Goal: Task Accomplishment & Management: Manage account settings

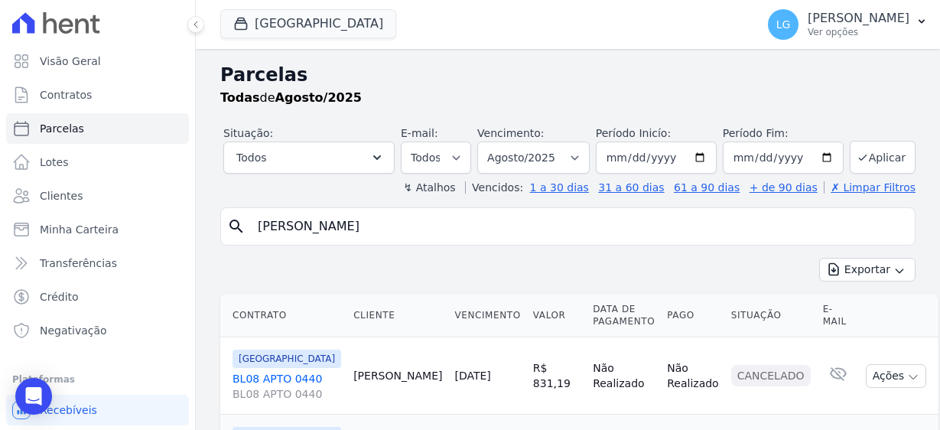
select select
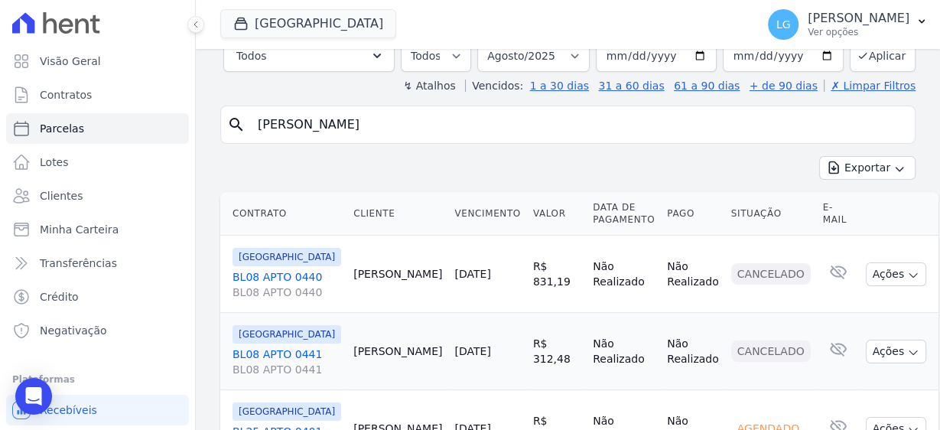
scroll to position [72, 0]
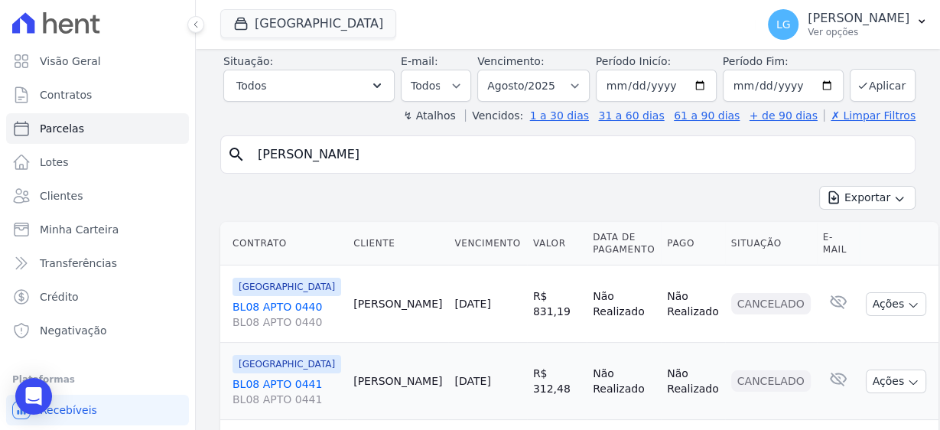
drag, startPoint x: 456, startPoint y: 155, endPoint x: 197, endPoint y: 155, distance: 258.5
click at [197, 155] on div "Parcelas Todas de Agosto/2025 Situação: Agendado Em Aberto Pago Processando Can…" at bounding box center [568, 337] width 744 height 721
paste input "[PERSON_NAME]"
type input "[PERSON_NAME]"
select select
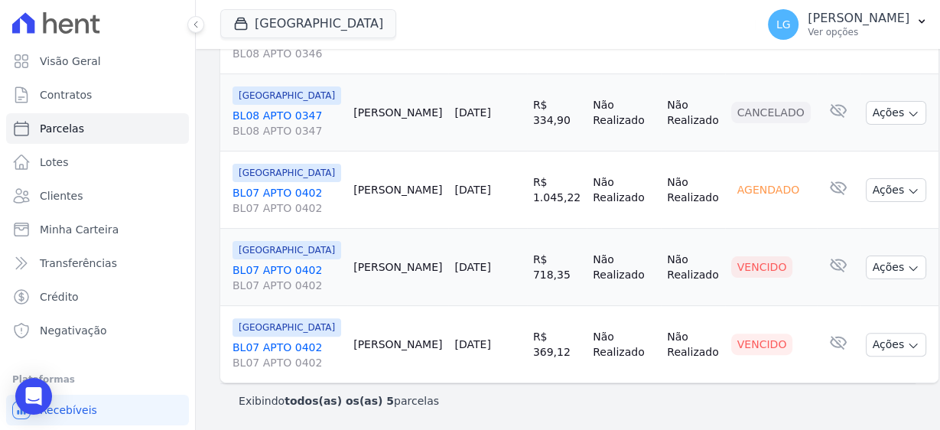
scroll to position [565, 0]
click at [869, 333] on button "Ações" at bounding box center [896, 345] width 61 height 24
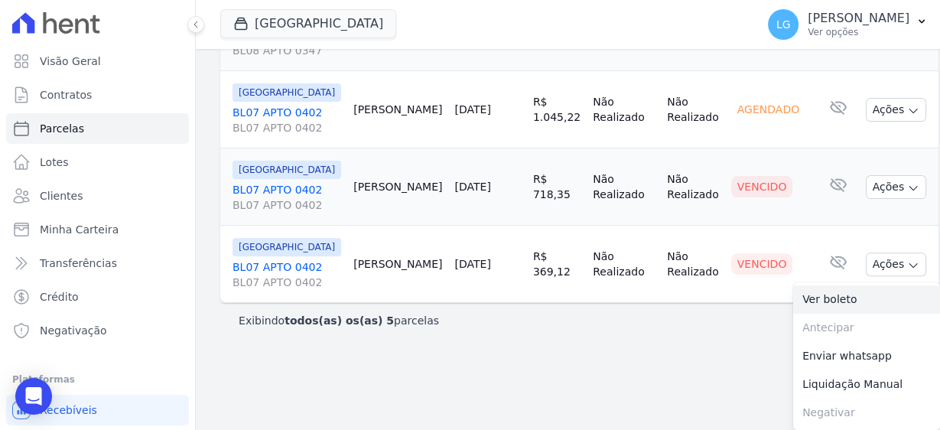
click at [825, 314] on link "Ver boleto" at bounding box center [866, 299] width 147 height 28
click at [907, 194] on icon "button" at bounding box center [913, 188] width 12 height 12
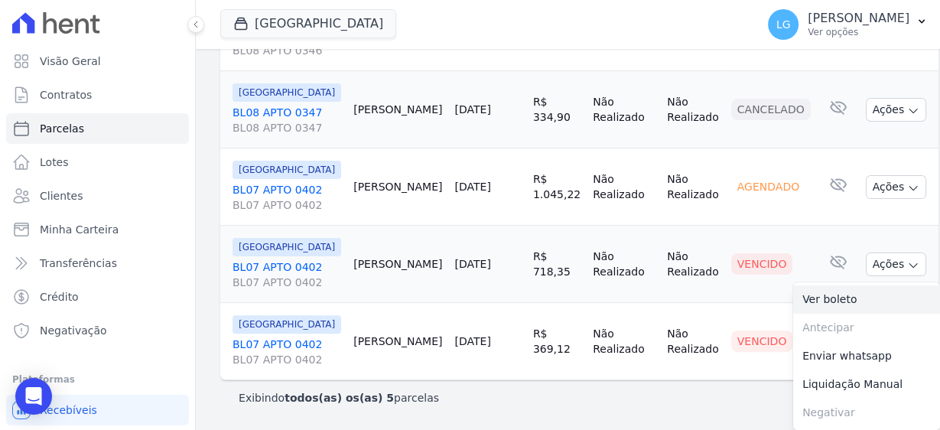
click at [805, 302] on link "Ver boleto" at bounding box center [866, 299] width 147 height 28
